Goal: Information Seeking & Learning: Check status

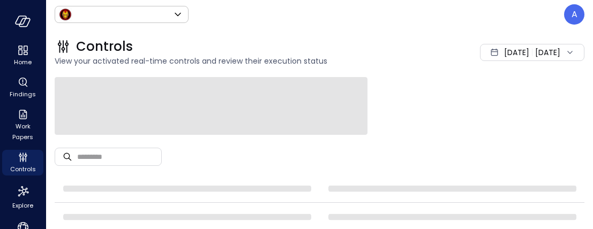
type input "*****"
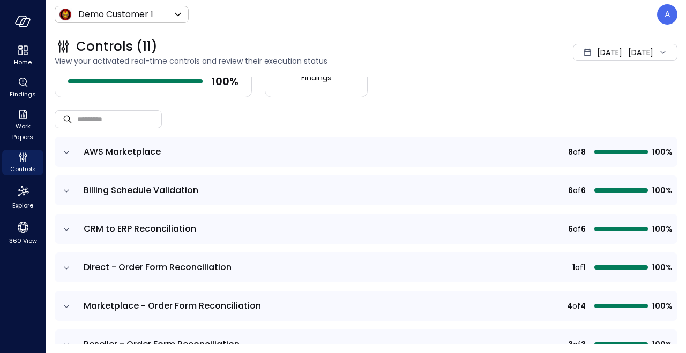
scroll to position [20, 0]
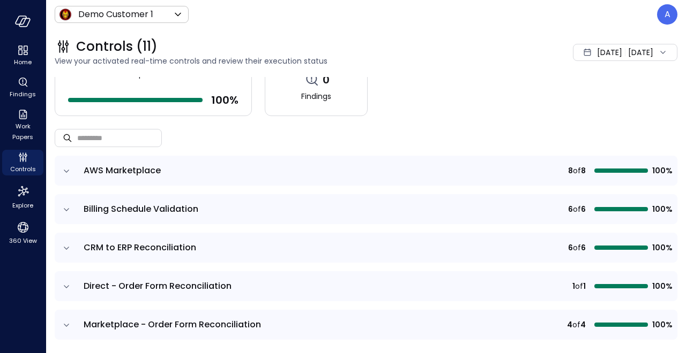
click at [573, 56] on div "[DATE] [DATE]" at bounding box center [625, 52] width 104 height 17
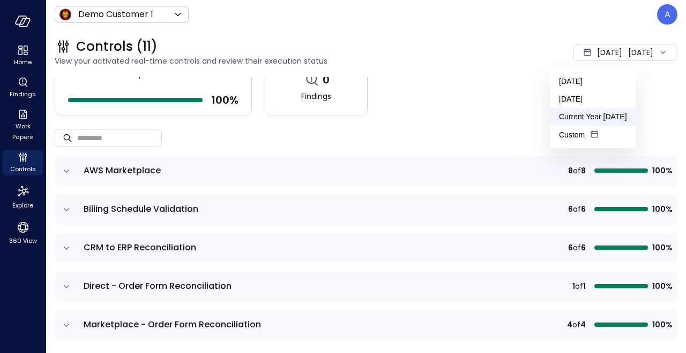
click at [570, 121] on li "Current Year [DATE]" at bounding box center [592, 117] width 85 height 18
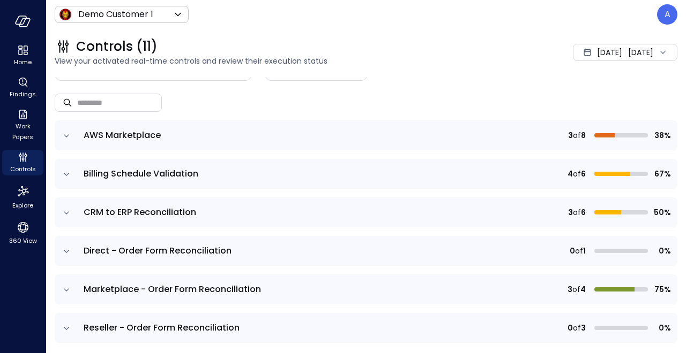
scroll to position [58, 0]
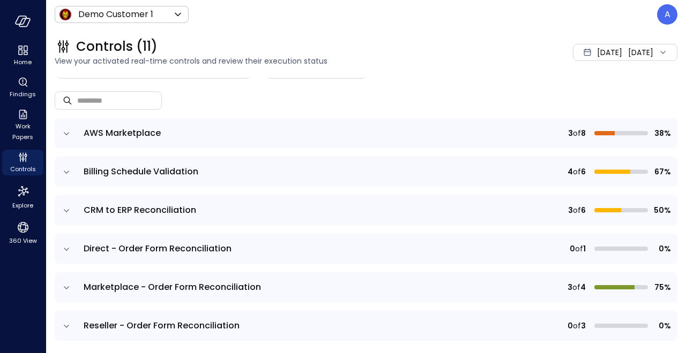
click at [142, 164] on td "Billing Schedule Validation" at bounding box center [263, 172] width 372 height 30
click at [62, 175] on icon "expand row" at bounding box center [66, 172] width 11 height 11
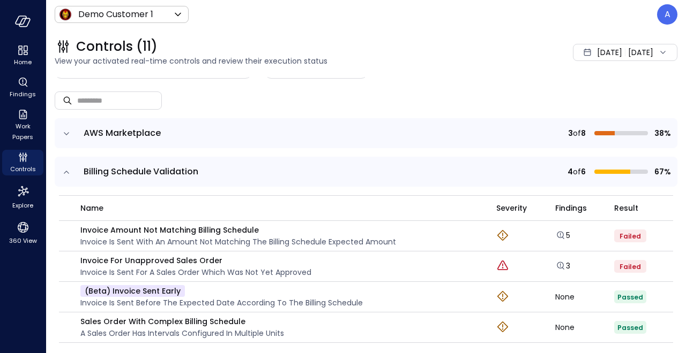
click at [69, 171] on icon "expand row" at bounding box center [66, 172] width 11 height 11
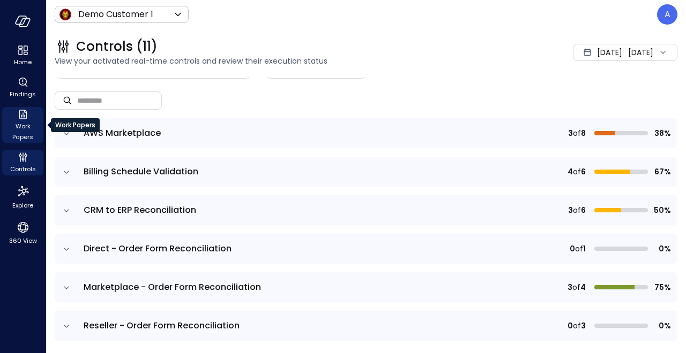
click at [15, 123] on span "Work Papers" at bounding box center [22, 131] width 33 height 21
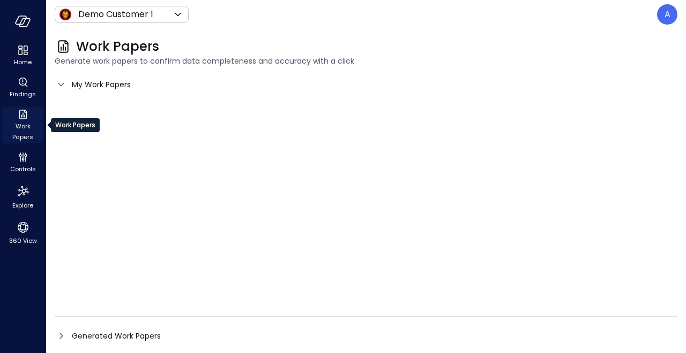
click at [28, 122] on span "Work Papers" at bounding box center [22, 131] width 33 height 21
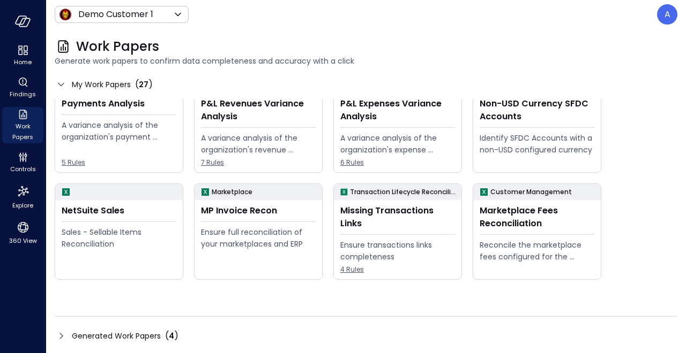
scroll to position [238, 0]
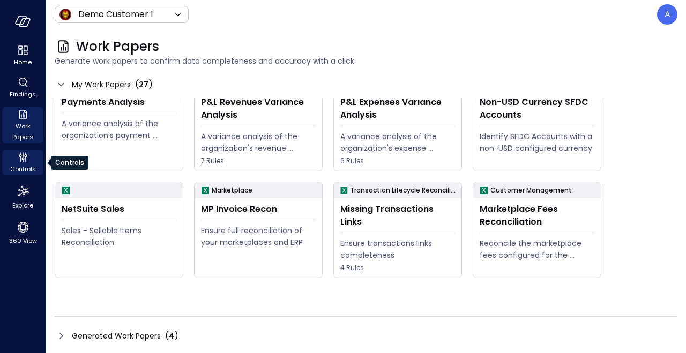
click at [31, 151] on div "Controls" at bounding box center [22, 163] width 41 height 26
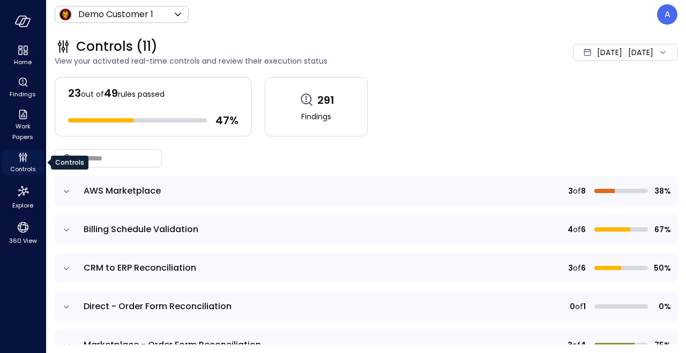
click at [28, 164] on span "Controls" at bounding box center [23, 169] width 26 height 11
click at [72, 192] on td at bounding box center [66, 191] width 22 height 30
click at [64, 190] on icon "expand row" at bounding box center [66, 191] width 5 height 3
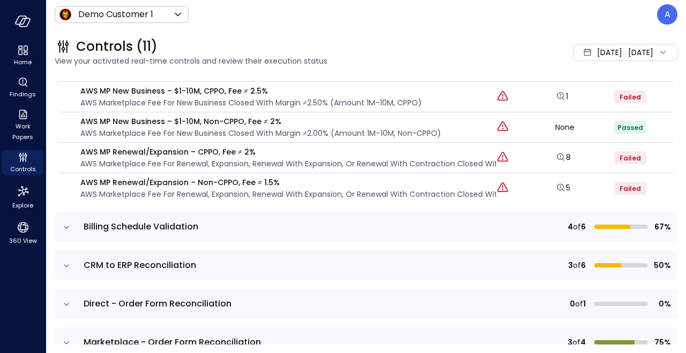
scroll to position [284, 0]
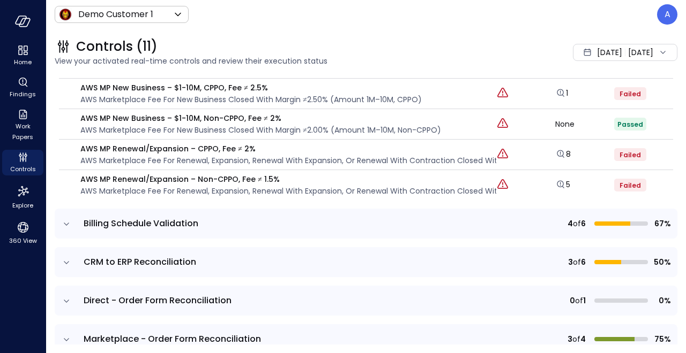
click at [70, 220] on icon "expand row" at bounding box center [66, 224] width 11 height 11
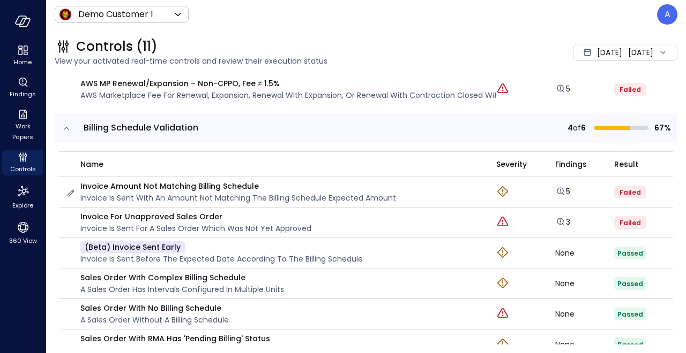
scroll to position [380, 0]
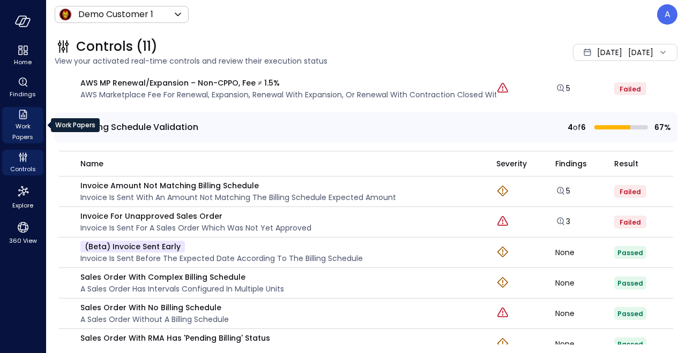
click at [26, 119] on icon "Work Papers" at bounding box center [23, 114] width 13 height 13
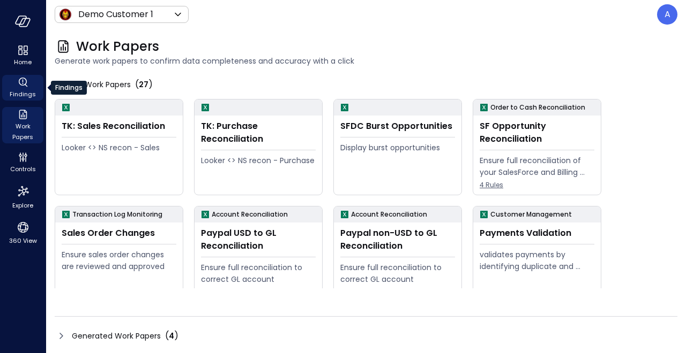
click at [26, 85] on icon "Findings" at bounding box center [23, 82] width 13 height 13
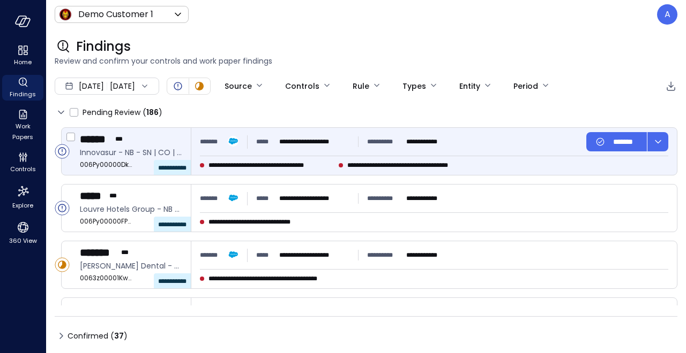
click at [310, 170] on span "**********" at bounding box center [271, 165] width 126 height 11
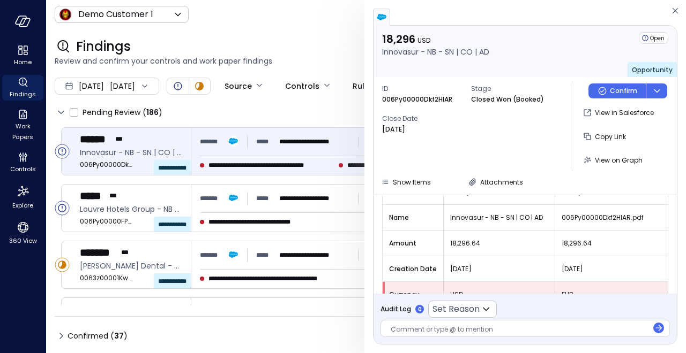
scroll to position [152, 0]
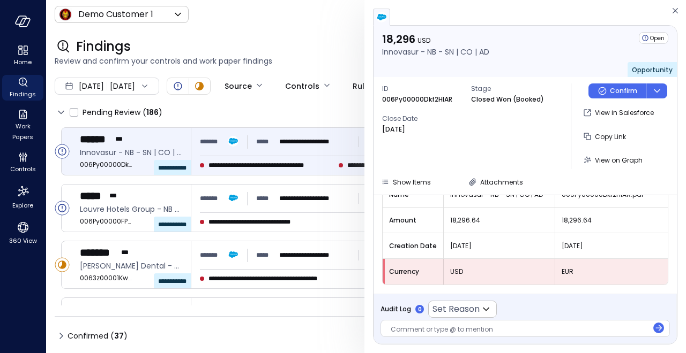
click at [570, 229] on span "EUR" at bounding box center [611, 272] width 100 height 11
drag, startPoint x: 458, startPoint y: 271, endPoint x: 446, endPoint y: 270, distance: 12.3
click at [446, 229] on div "USD" at bounding box center [498, 271] width 111 height 19
click at [493, 183] on span "Attachments" at bounding box center [501, 182] width 43 height 9
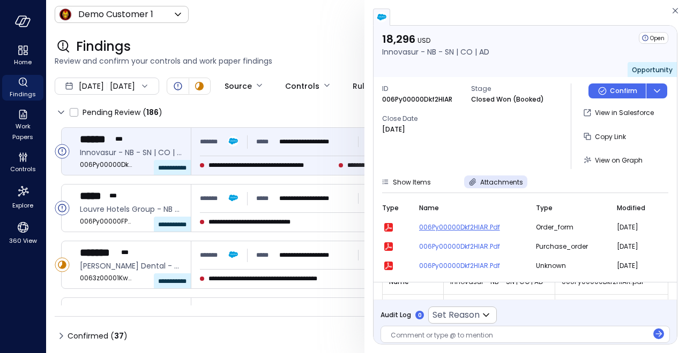
click at [470, 225] on span "006Py00000Dkf2HIAR.pdf" at bounding box center [471, 227] width 104 height 11
click at [447, 209] on div "Name" at bounding box center [471, 208] width 104 height 11
